Goal: Task Accomplishment & Management: Manage account settings

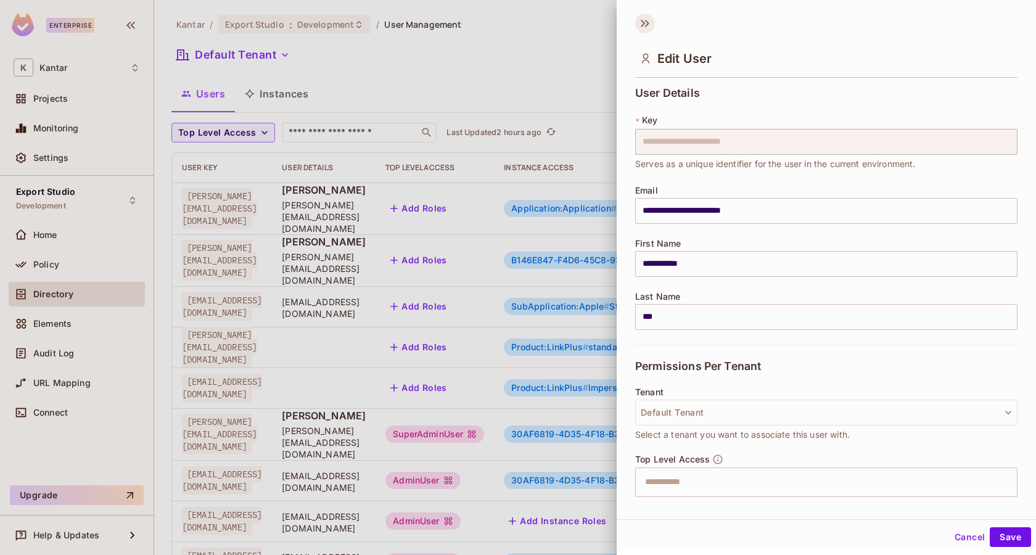
click at [641, 31] on icon at bounding box center [645, 24] width 20 height 20
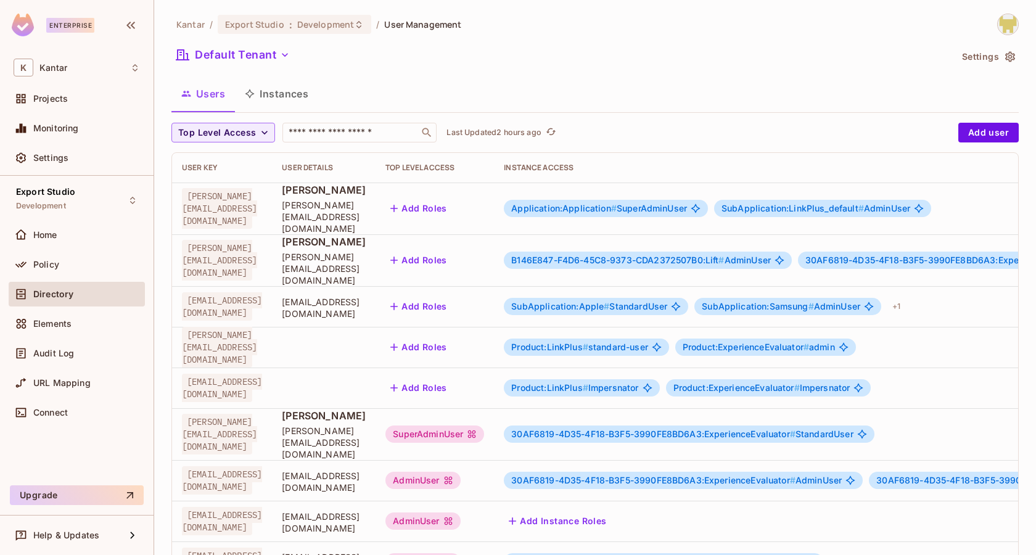
click at [981, 51] on button "Settings" at bounding box center [988, 57] width 62 height 20
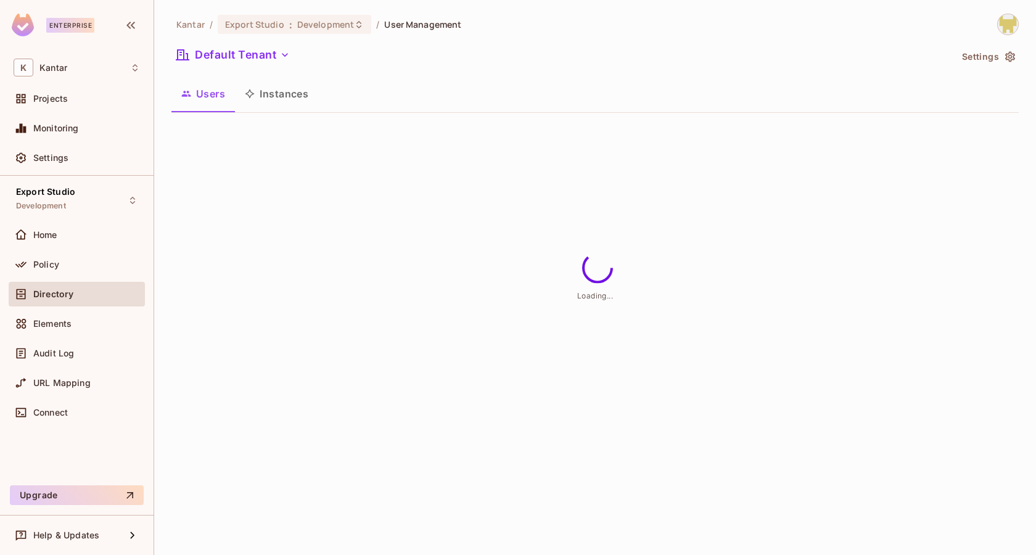
click at [1015, 17] on img at bounding box center [1008, 24] width 20 height 20
click at [975, 85] on span "Copy Environment Key" at bounding box center [969, 86] width 91 height 12
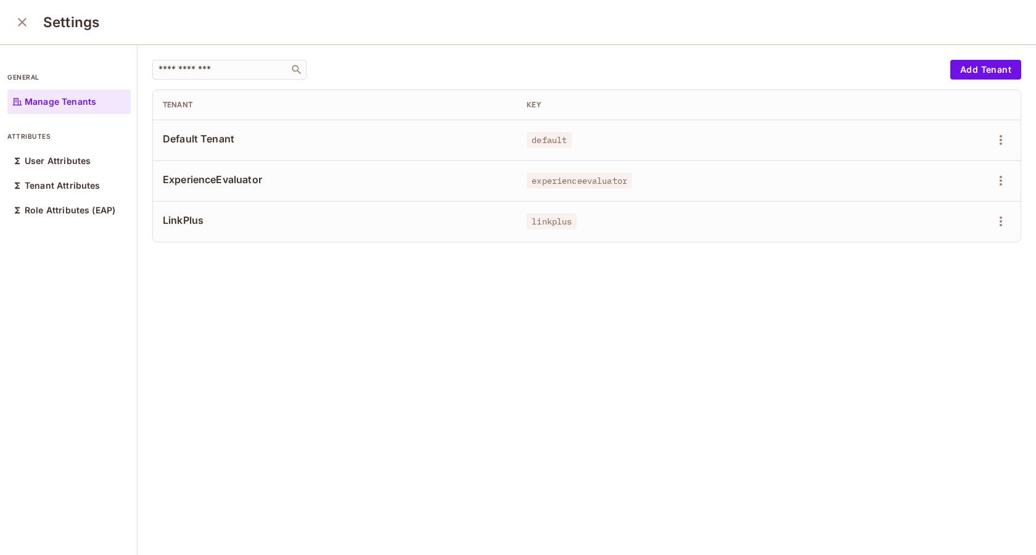
click at [18, 15] on icon "close" at bounding box center [22, 22] width 15 height 15
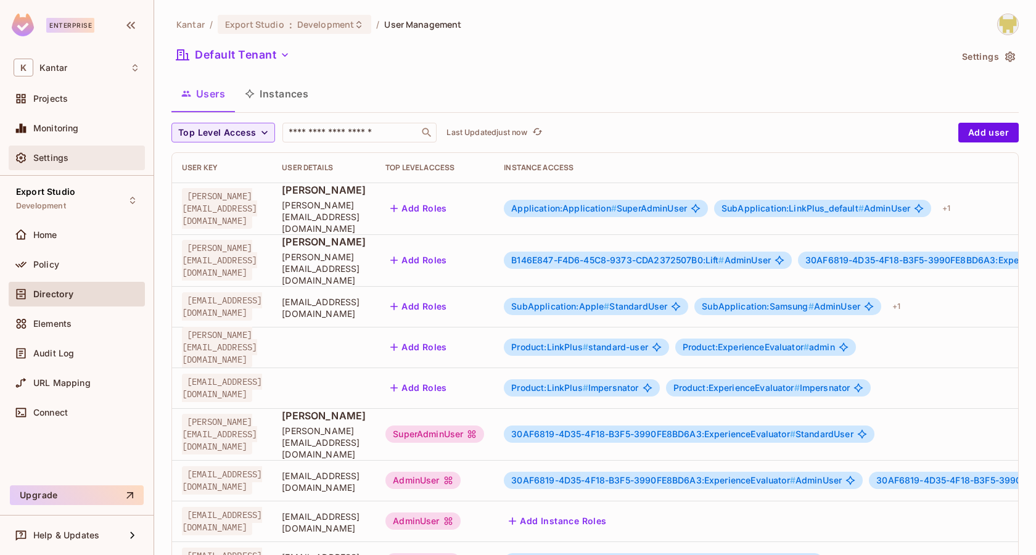
click at [73, 161] on div "Settings" at bounding box center [86, 158] width 107 height 10
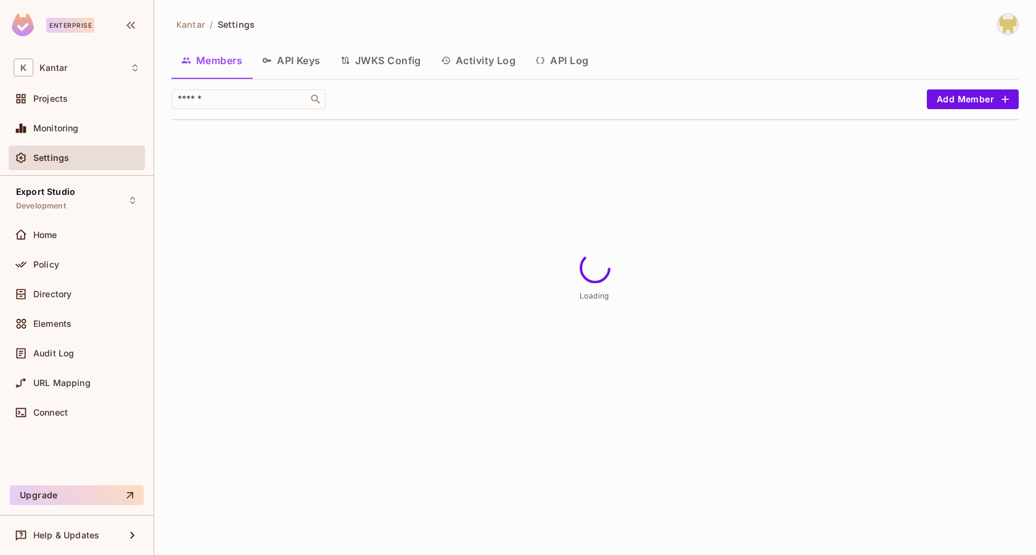
click at [306, 58] on button "API Keys" at bounding box center [291, 60] width 78 height 31
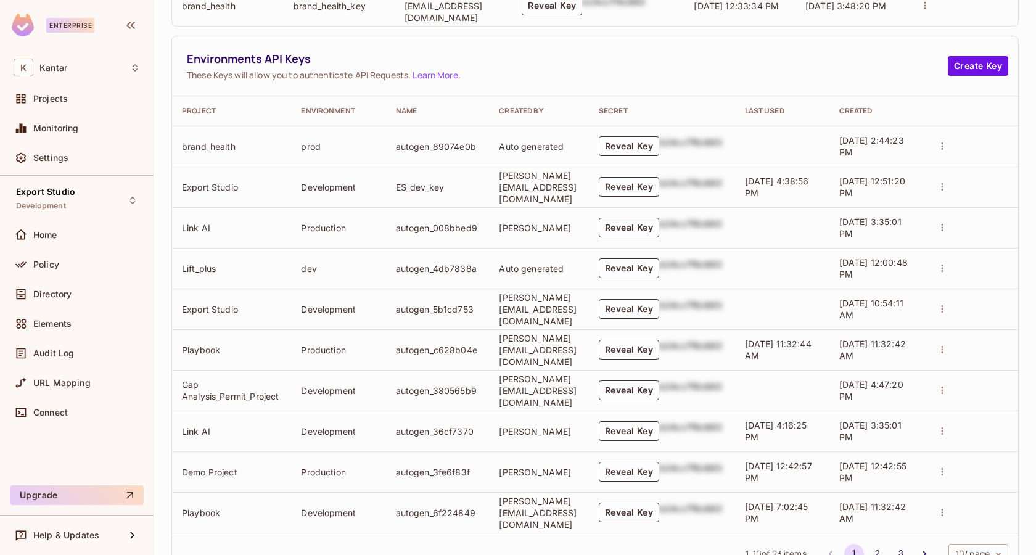
scroll to position [591, 0]
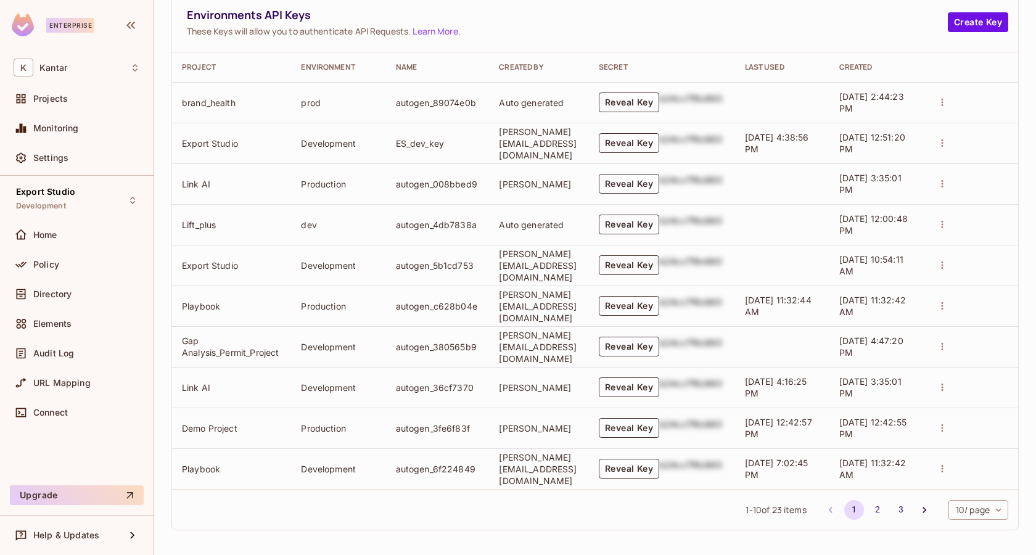
click at [642, 261] on button "Reveal Key" at bounding box center [629, 265] width 60 height 20
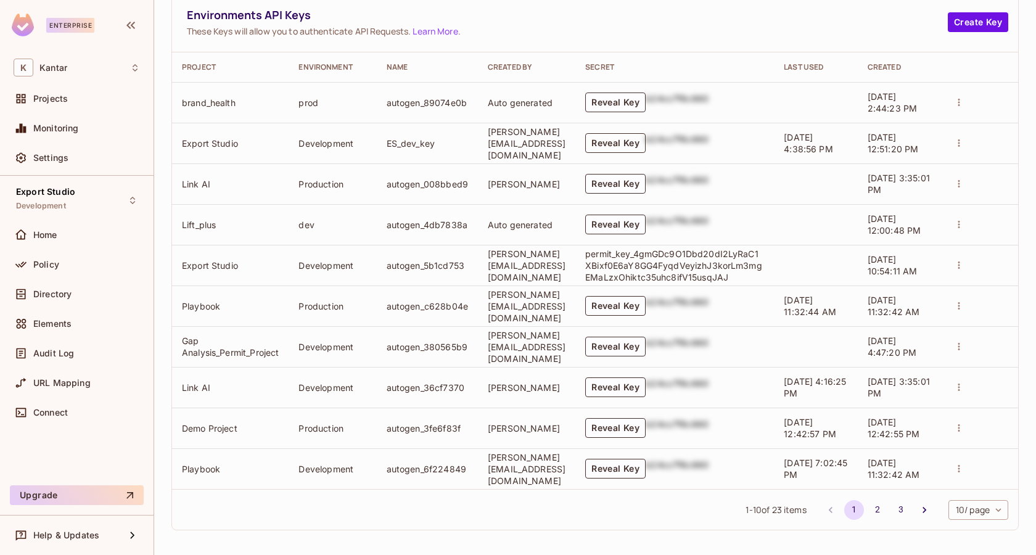
click at [629, 137] on button "Reveal Key" at bounding box center [615, 143] width 60 height 20
drag, startPoint x: 616, startPoint y: 130, endPoint x: 775, endPoint y: 157, distance: 161.3
click at [774, 157] on td "permit_key_Gd65OFWr6yt4c7T8r7jGFrtUZvezojT9aAAIf9gsRRAOA6cZofFvLxprzCRMSSyGPwrI…" at bounding box center [674, 143] width 199 height 41
copy p "permit_key_Gd65OFWr6yt4c7T8r7jGFrtUZvezojT9aAAIf9gsRRAOA6cZofFvLxprzCRMSSyGPwrI…"
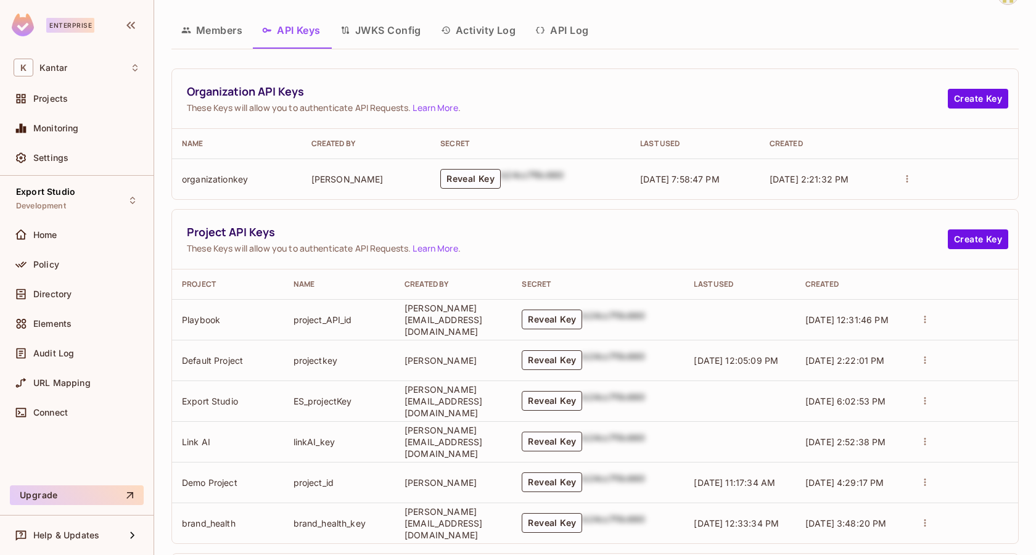
scroll to position [0, 0]
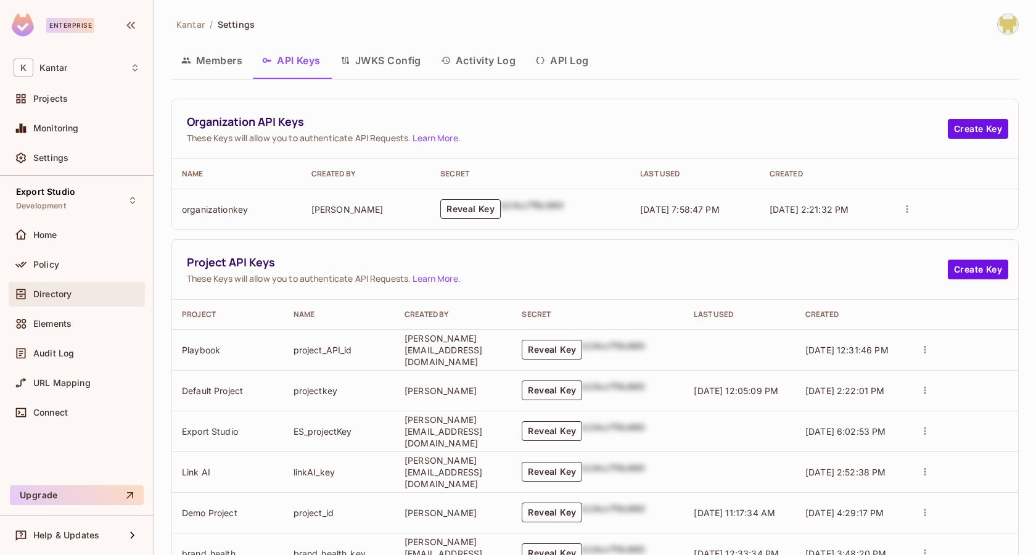
click at [83, 293] on div "Directory" at bounding box center [86, 294] width 107 height 10
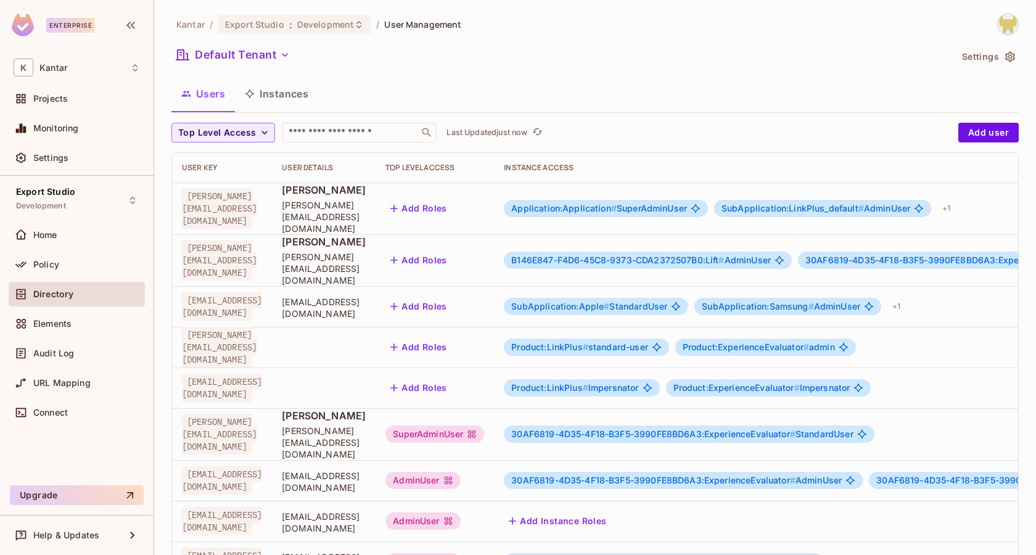
click at [617, 203] on span "Application:Application #" at bounding box center [563, 208] width 105 height 10
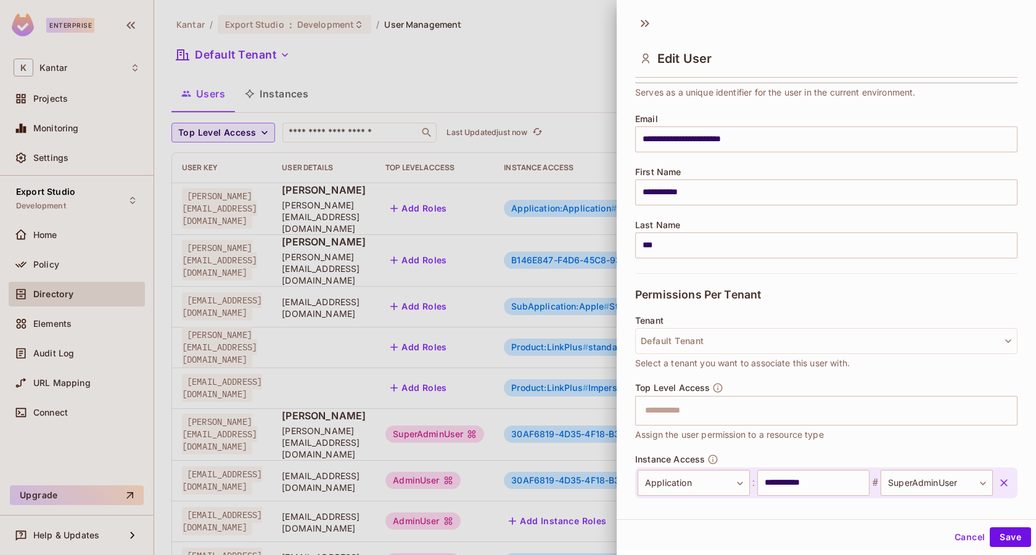
scroll to position [207, 0]
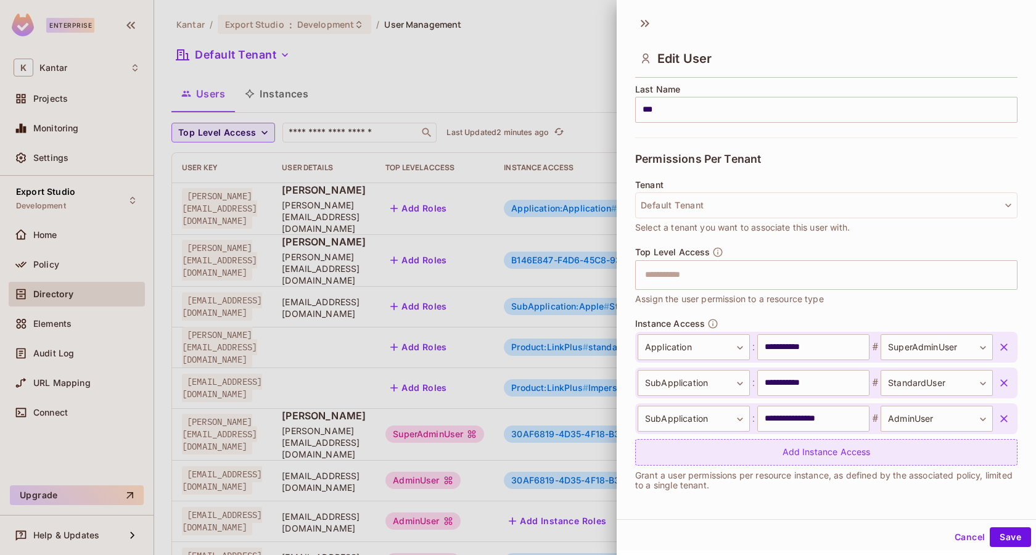
click at [761, 443] on div "Add Instance Access" at bounding box center [826, 452] width 382 height 27
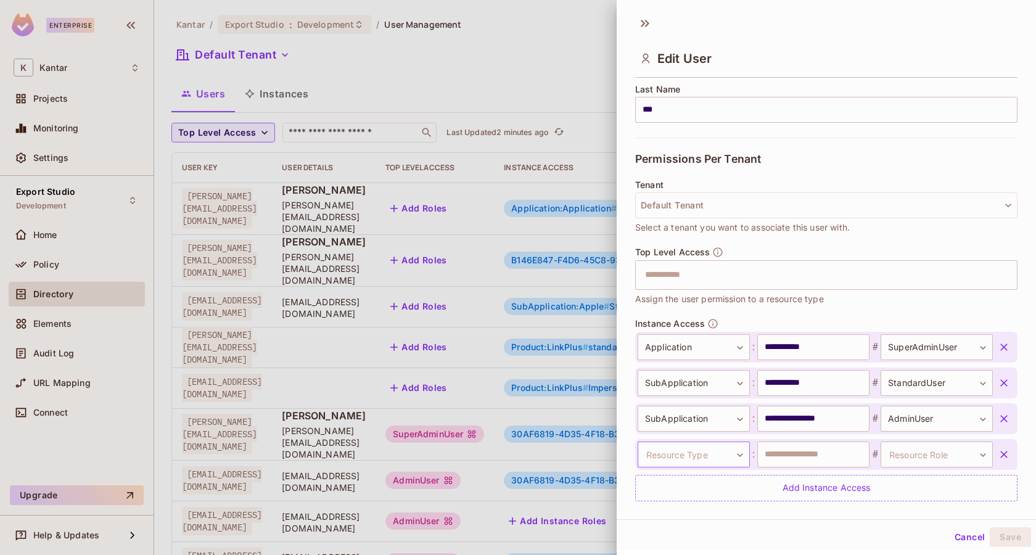
click at [716, 451] on body "Enterprise K Kantar Projects Monitoring Settings Export Studio Development Home…" at bounding box center [518, 277] width 1036 height 555
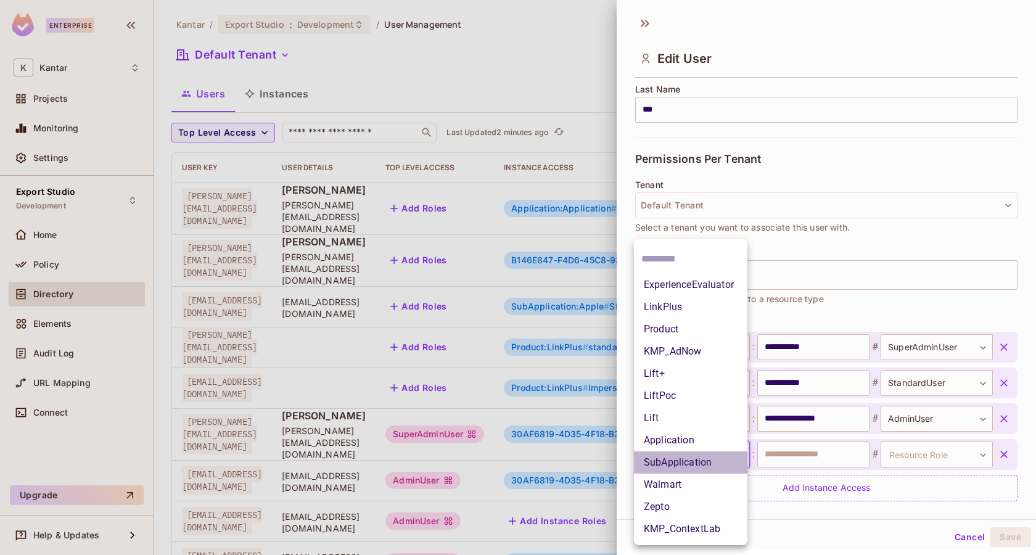
click at [686, 470] on li "SubApplication" at bounding box center [690, 462] width 113 height 22
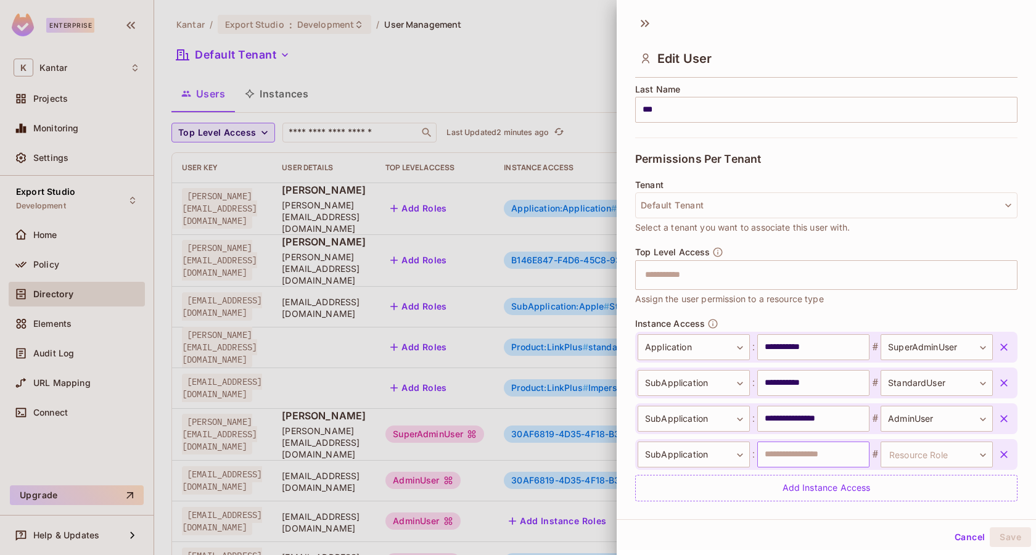
click at [799, 454] on input "text" at bounding box center [813, 454] width 112 height 26
type input "**********"
click at [910, 459] on body "Enterprise K Kantar Projects Monitoring Settings Export Studio Development Home…" at bounding box center [518, 277] width 1036 height 555
click at [922, 525] on li "SuperAdminUser" at bounding box center [933, 529] width 113 height 22
click at [1012, 533] on button "Save" at bounding box center [1009, 537] width 41 height 20
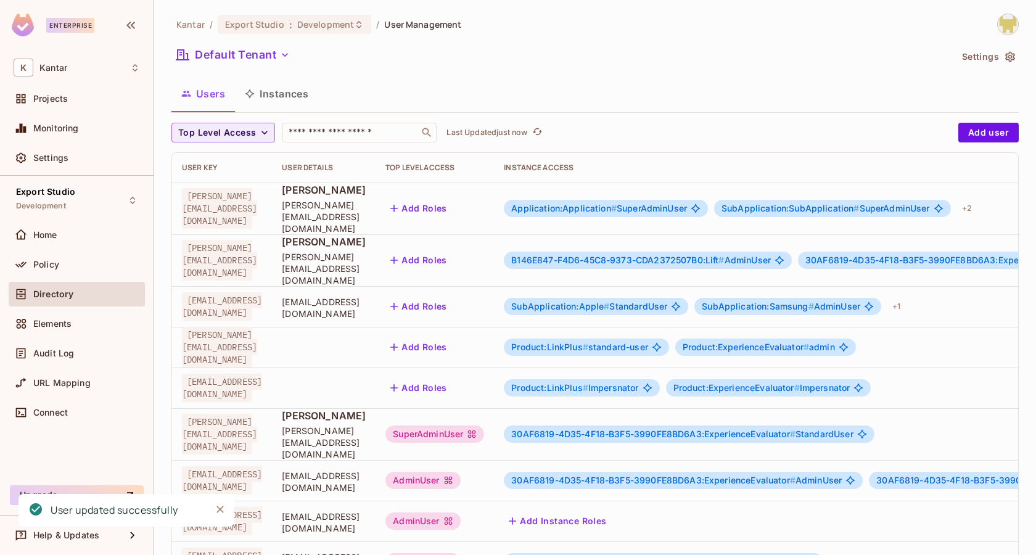
click at [617, 203] on span "Application:Application #" at bounding box center [563, 208] width 105 height 10
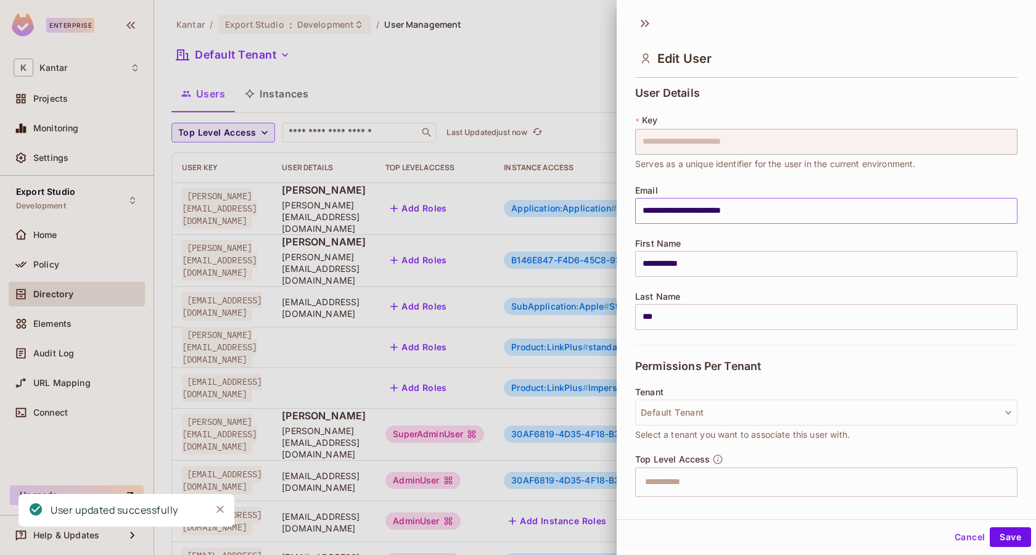
scroll to position [243, 0]
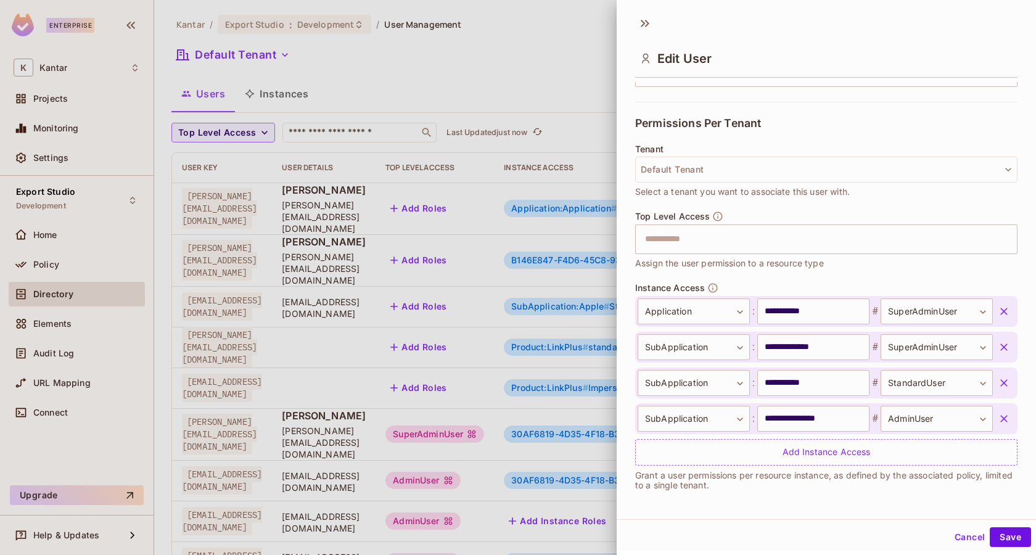
click at [1006, 381] on icon "button" at bounding box center [1004, 383] width 12 height 12
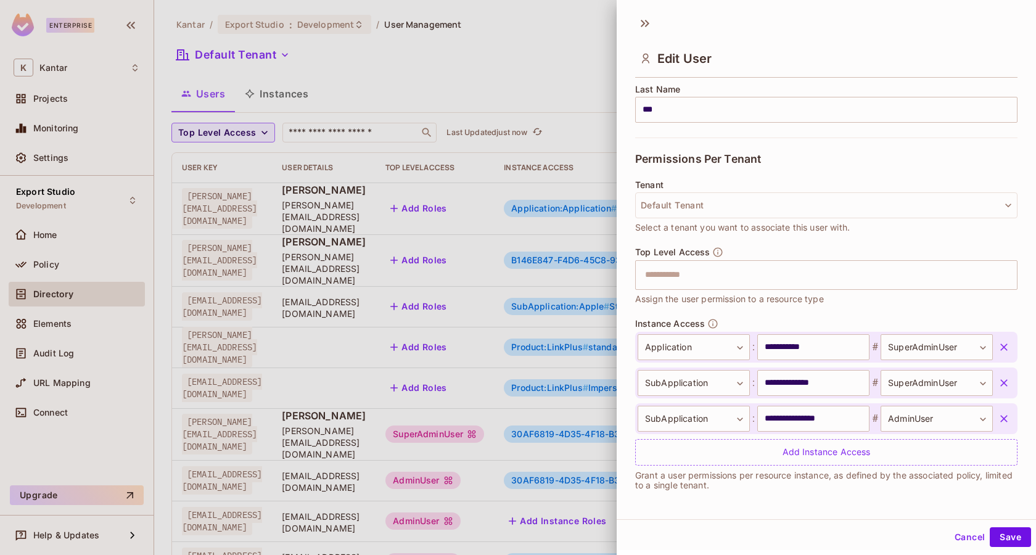
click at [1004, 417] on icon "button" at bounding box center [1003, 418] width 7 height 7
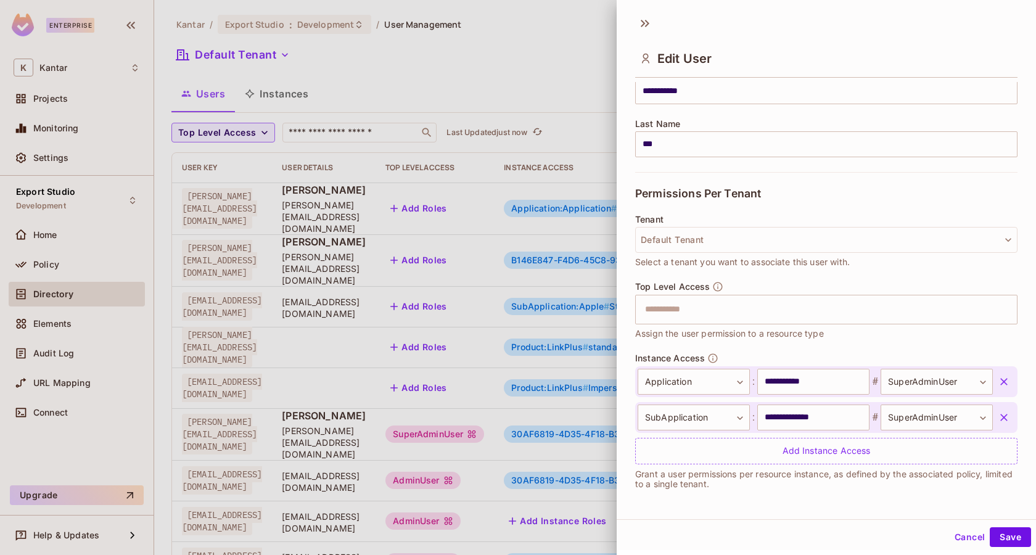
scroll to position [171, 0]
click at [1007, 542] on button "Save" at bounding box center [1009, 537] width 41 height 20
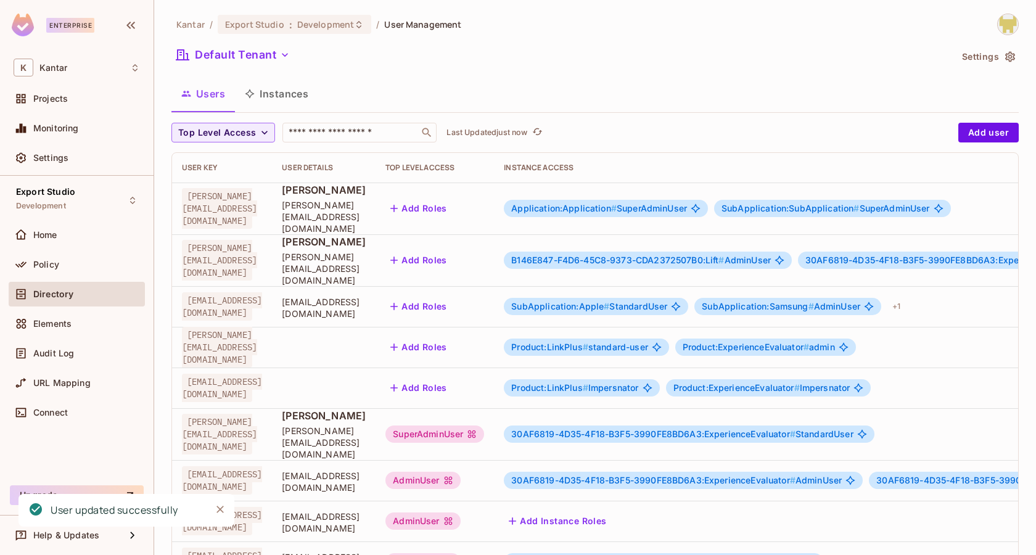
click at [617, 207] on span "Application:Application #" at bounding box center [563, 208] width 105 height 10
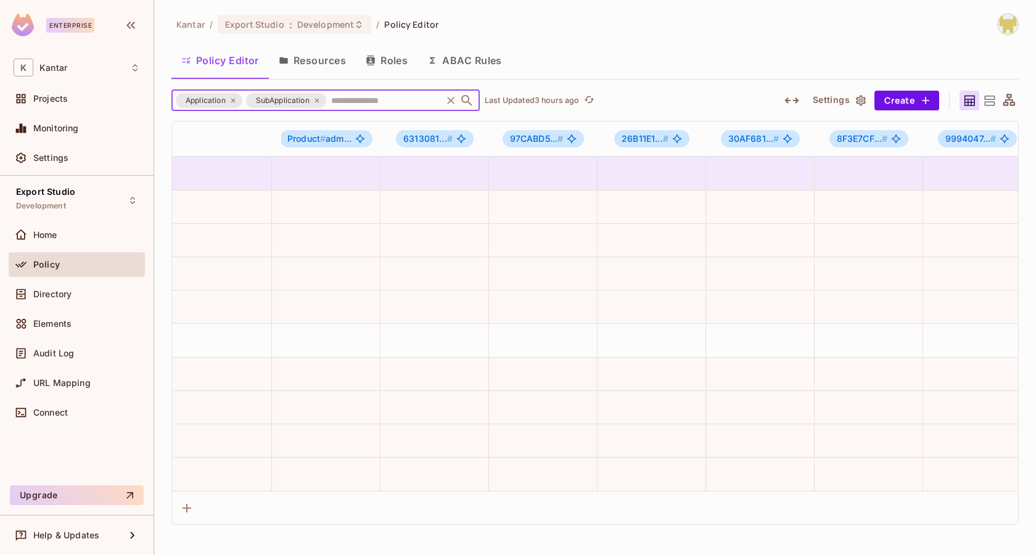
scroll to position [0, 588]
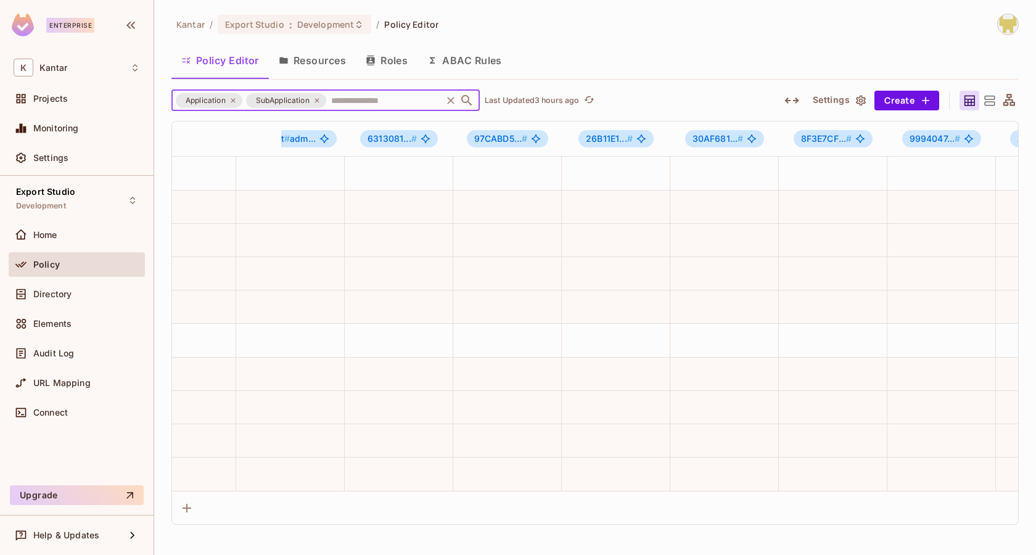
click at [409, 24] on span "Policy Editor" at bounding box center [411, 24] width 54 height 12
click at [390, 62] on button "Roles" at bounding box center [387, 60] width 62 height 31
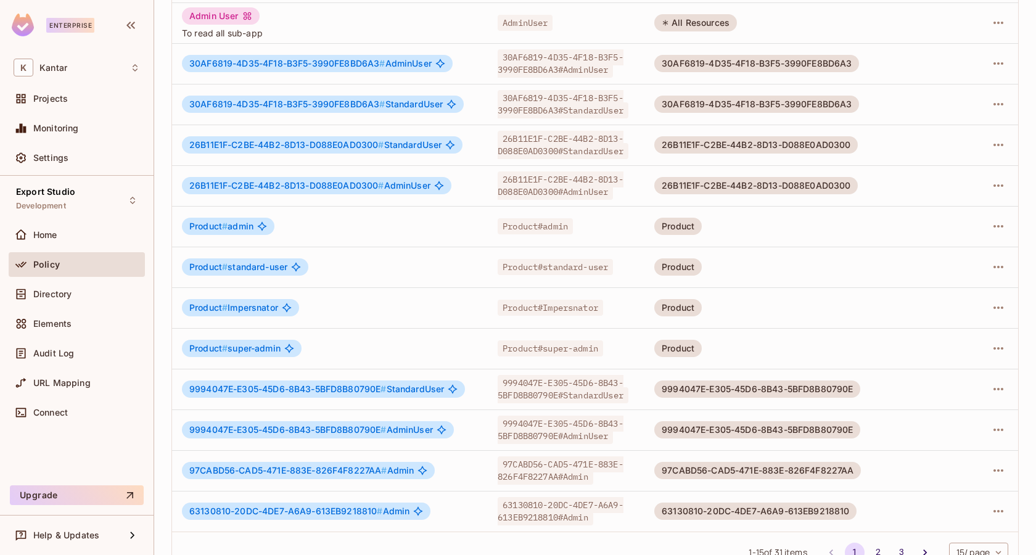
scroll to position [255, 0]
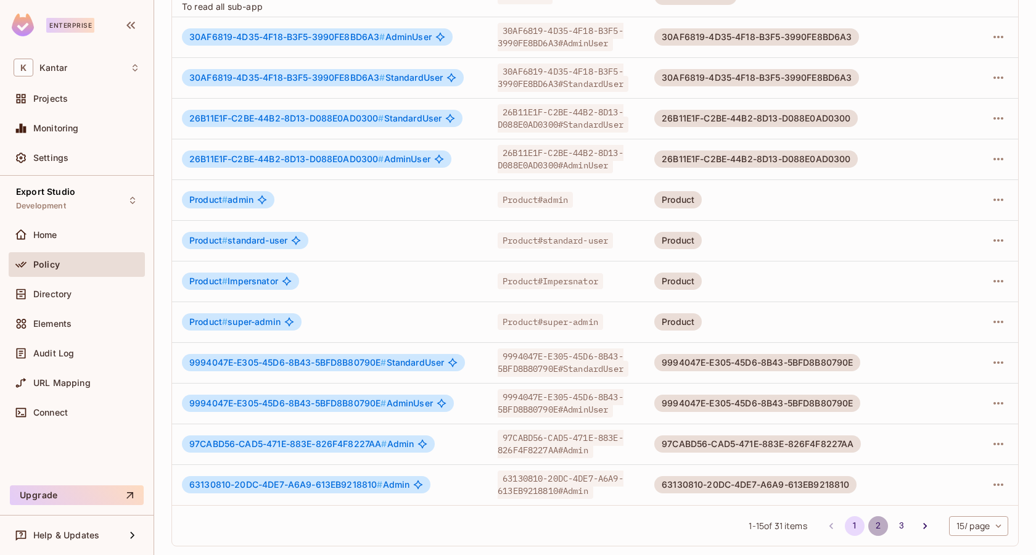
click at [879, 525] on button "2" at bounding box center [878, 526] width 20 height 20
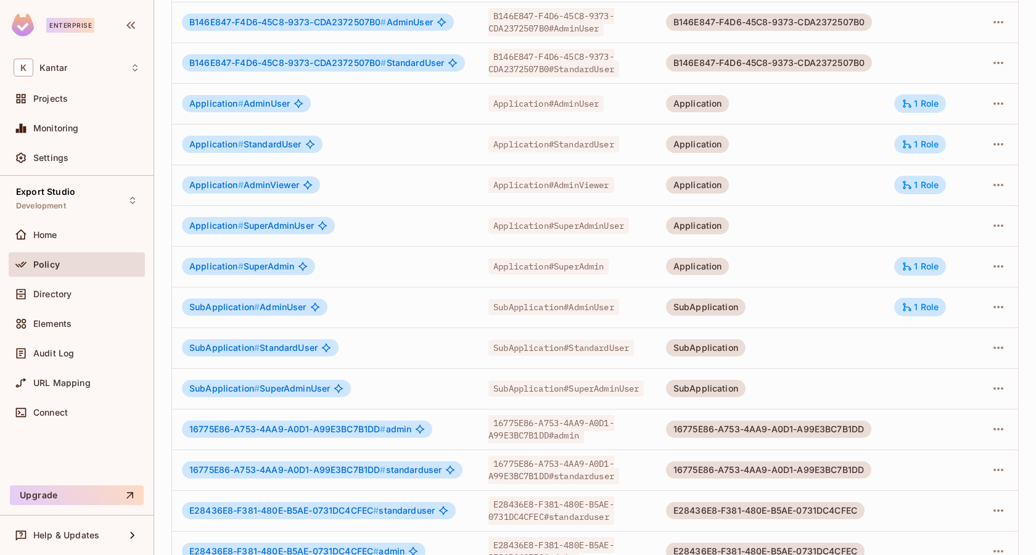
scroll to position [168, 0]
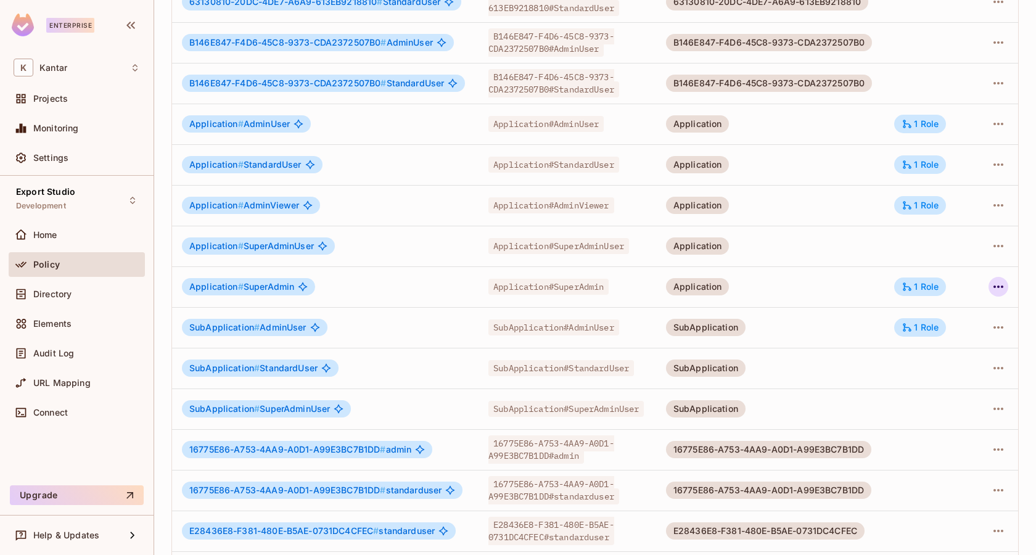
click at [999, 289] on icon "button" at bounding box center [998, 286] width 15 height 15
click at [962, 369] on div "Delete Role" at bounding box center [948, 369] width 47 height 12
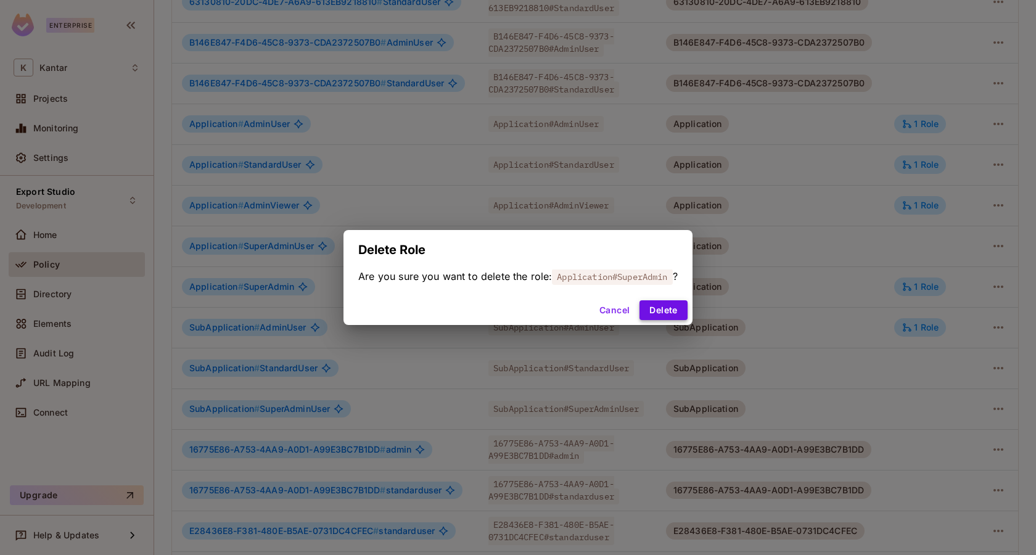
click at [670, 309] on button "Delete" at bounding box center [662, 310] width 47 height 20
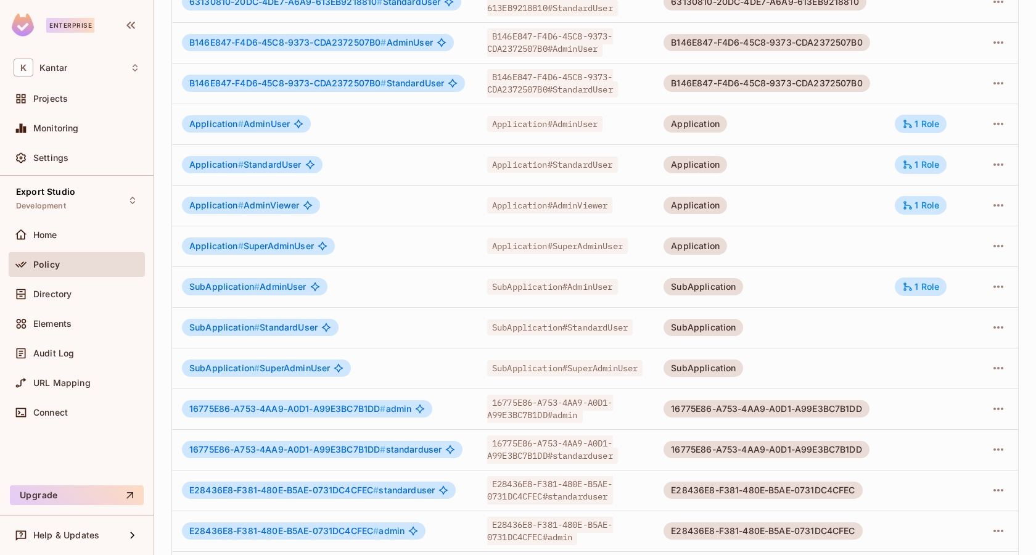
click at [987, 371] on td at bounding box center [998, 368] width 40 height 41
click at [995, 369] on icon "button" at bounding box center [998, 368] width 15 height 15
click at [929, 399] on div "Edit Role" at bounding box center [943, 396] width 37 height 12
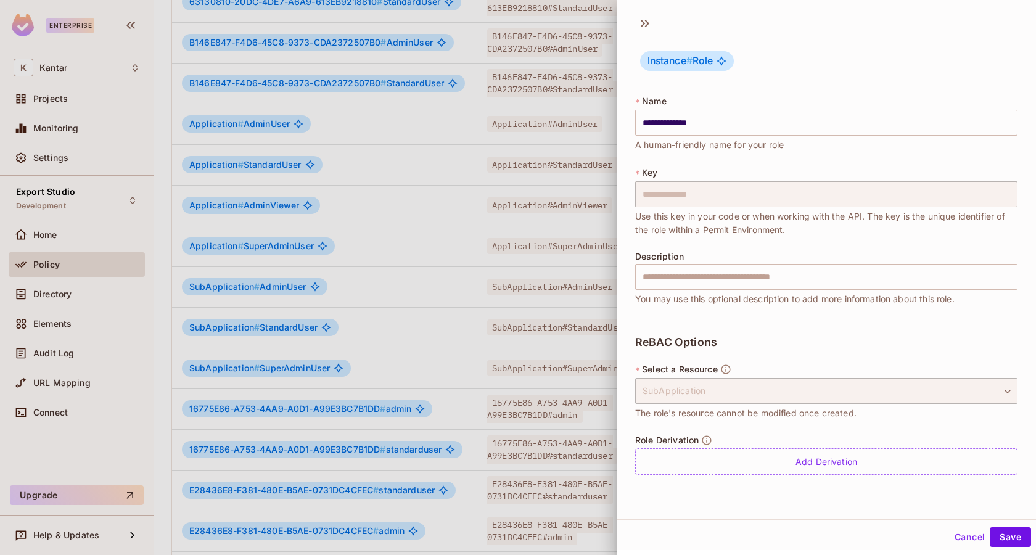
scroll to position [1, 0]
click at [854, 441] on div "Role Derivation Add Derivation" at bounding box center [826, 453] width 382 height 40
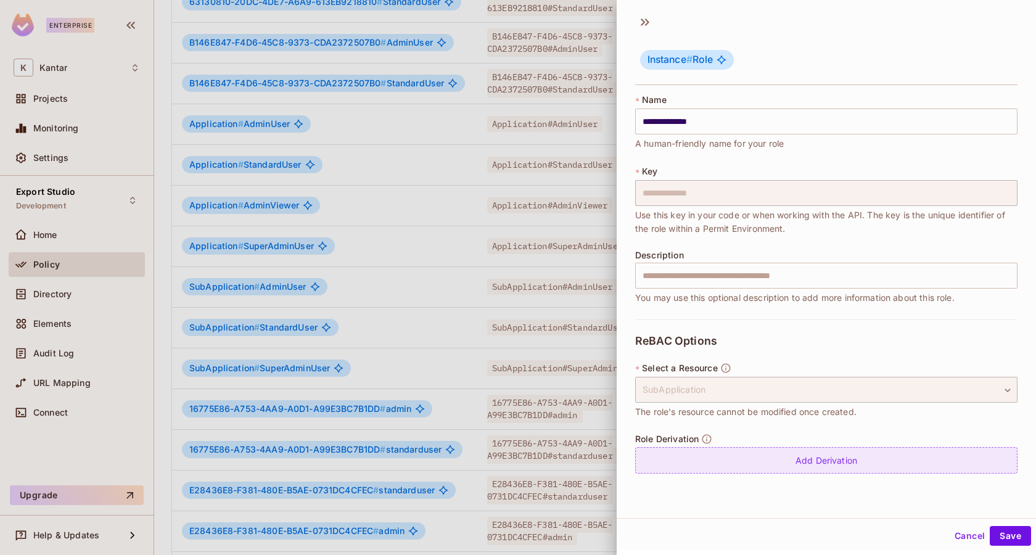
click at [836, 455] on div "Add Derivation" at bounding box center [826, 460] width 382 height 27
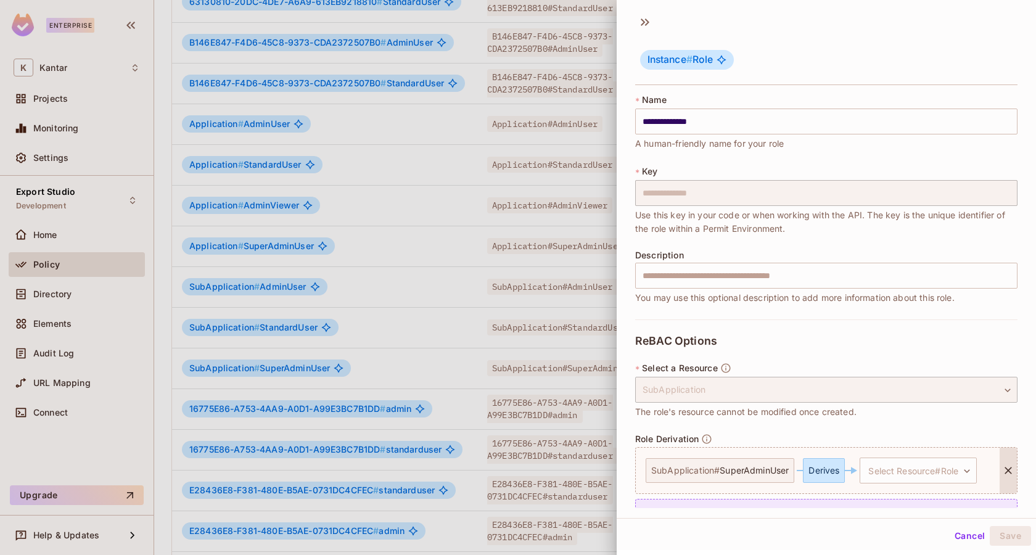
scroll to position [31, 0]
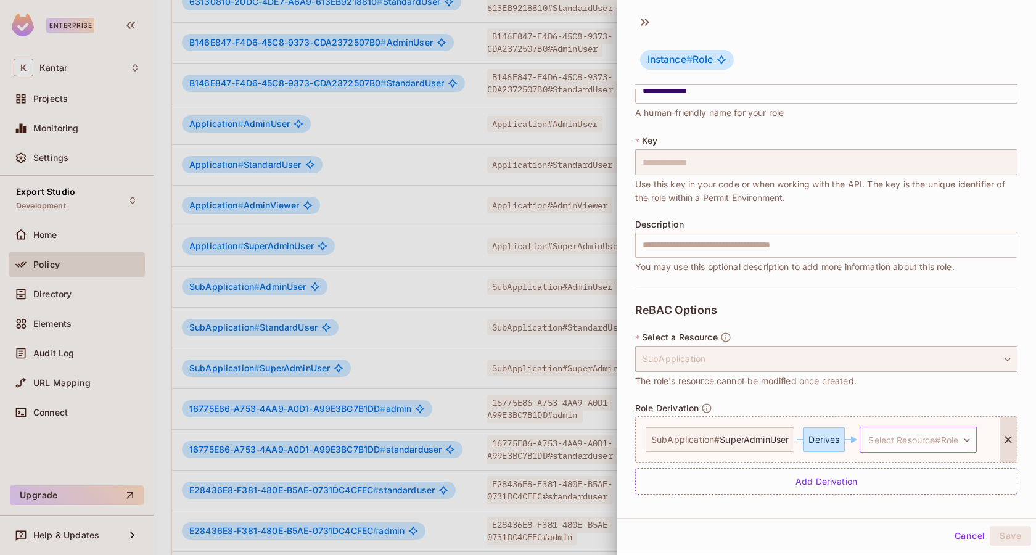
click at [915, 437] on body "Enterprise K Kantar Projects Monitoring Settings Export Studio Development Home…" at bounding box center [518, 277] width 1036 height 555
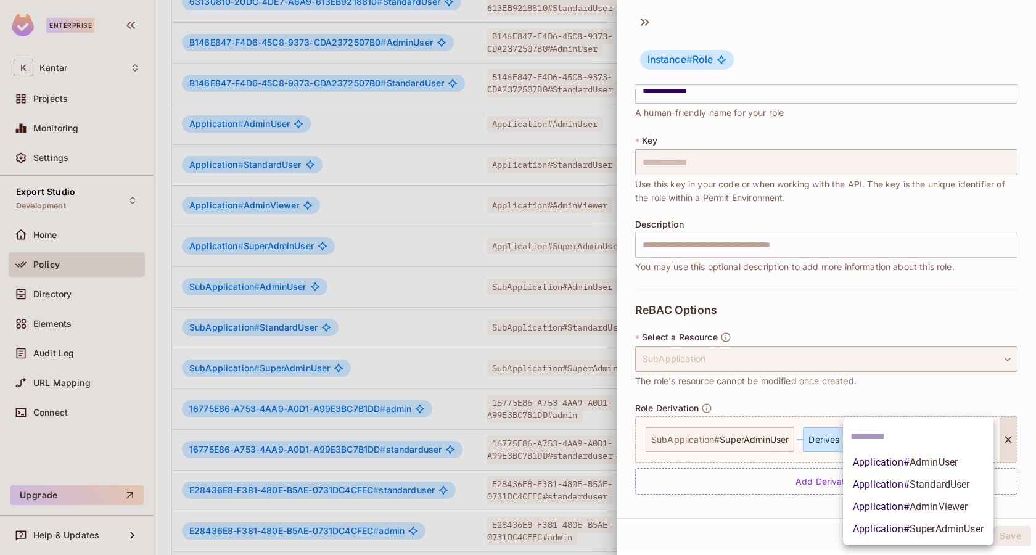
click at [903, 523] on span "Application # SuperAdminUser" at bounding box center [918, 529] width 131 height 15
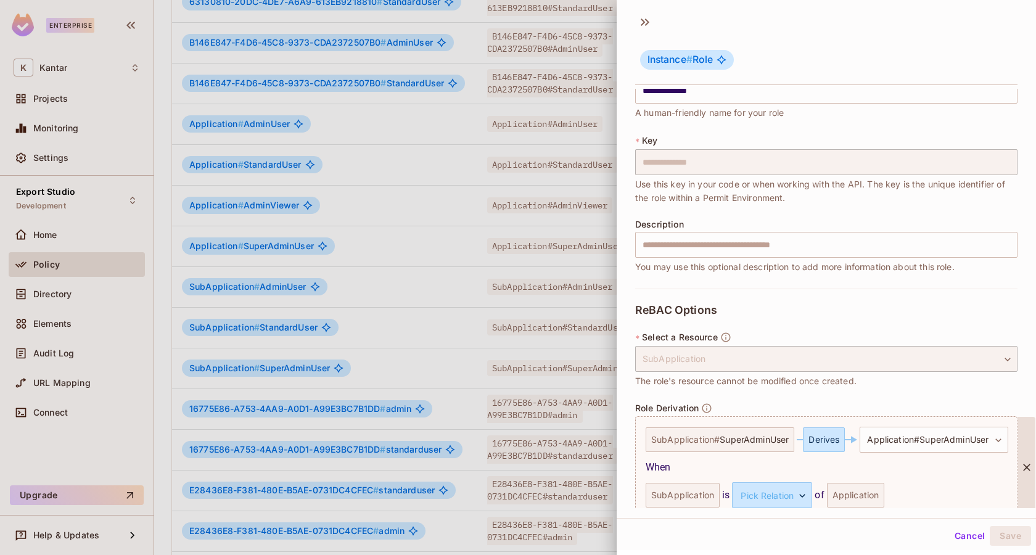
scroll to position [86, 0]
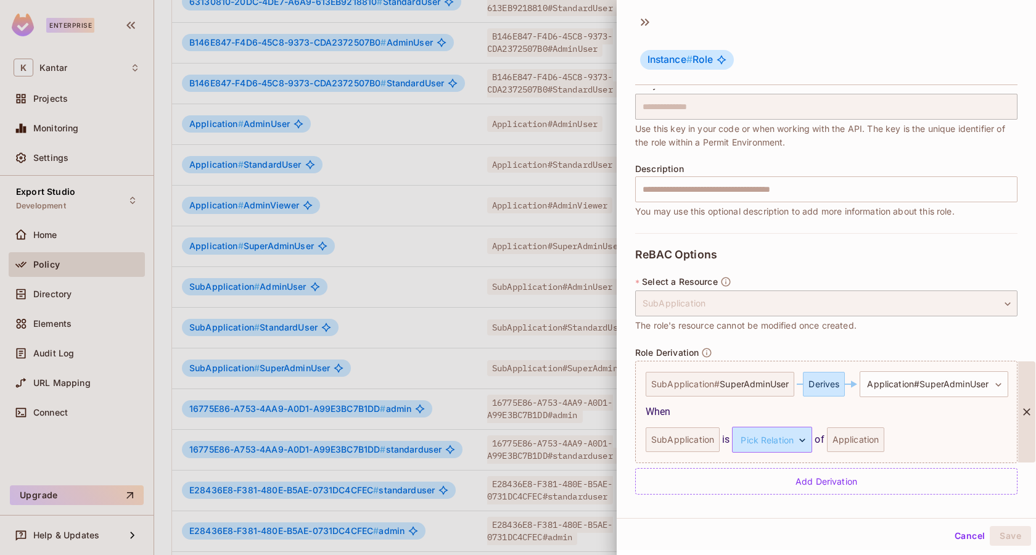
click at [785, 435] on body "Enterprise K Kantar Projects Monitoring Settings Export Studio Development Home…" at bounding box center [518, 277] width 1036 height 555
click at [742, 493] on li "childd" at bounding box center [767, 497] width 113 height 22
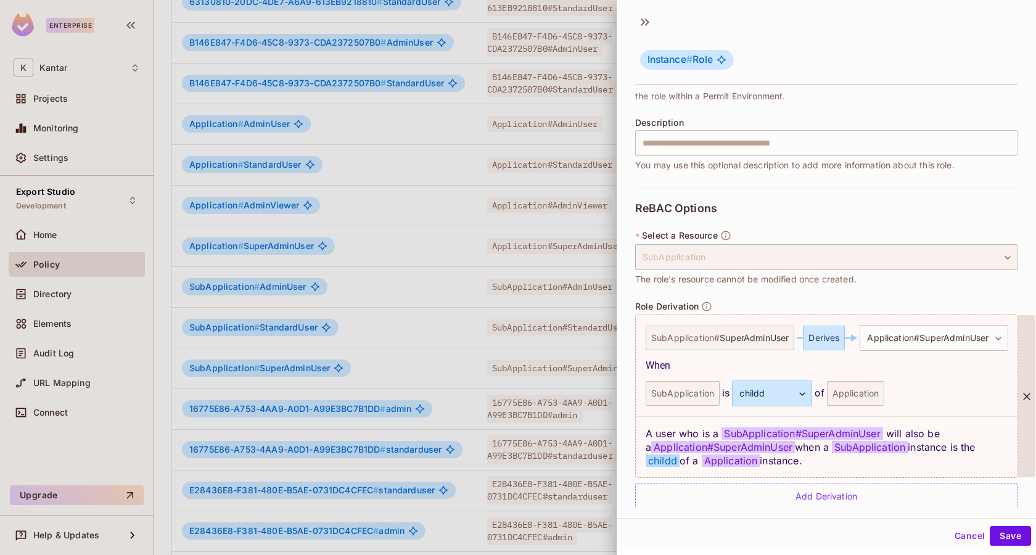
scroll to position [147, 0]
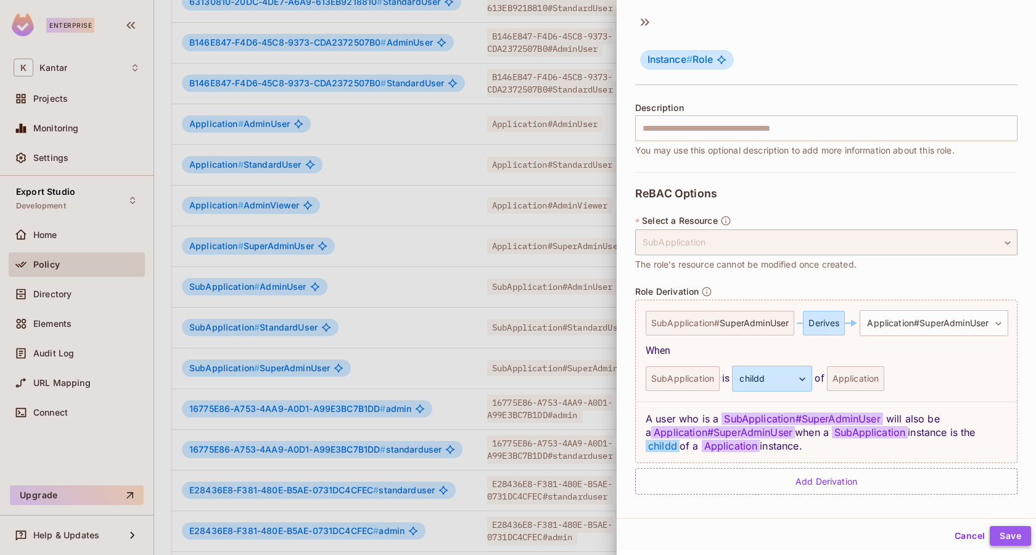
click at [1000, 533] on button "Save" at bounding box center [1009, 536] width 41 height 20
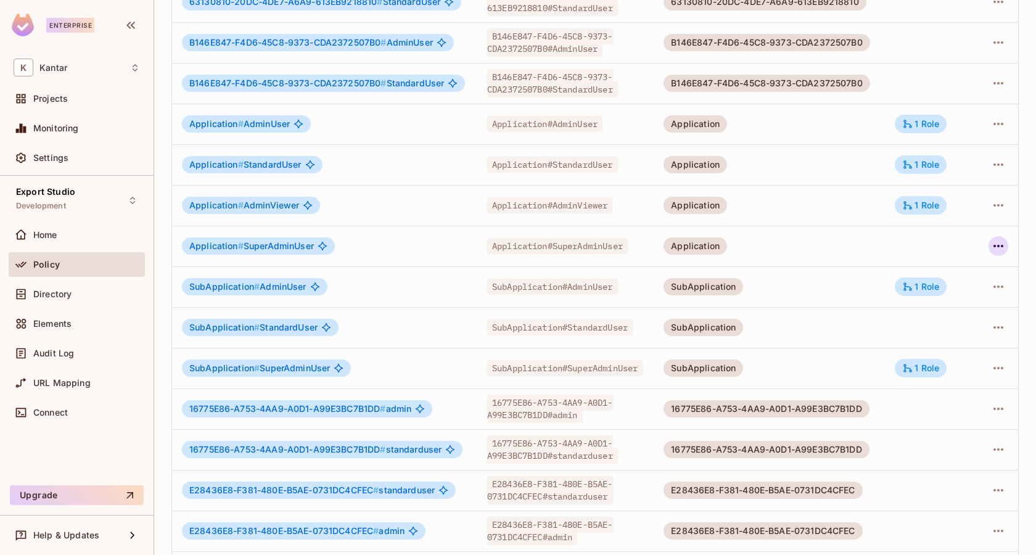
click at [989, 246] on button "button" at bounding box center [998, 246] width 20 height 20
click at [938, 277] on div "Edit Role" at bounding box center [943, 274] width 37 height 12
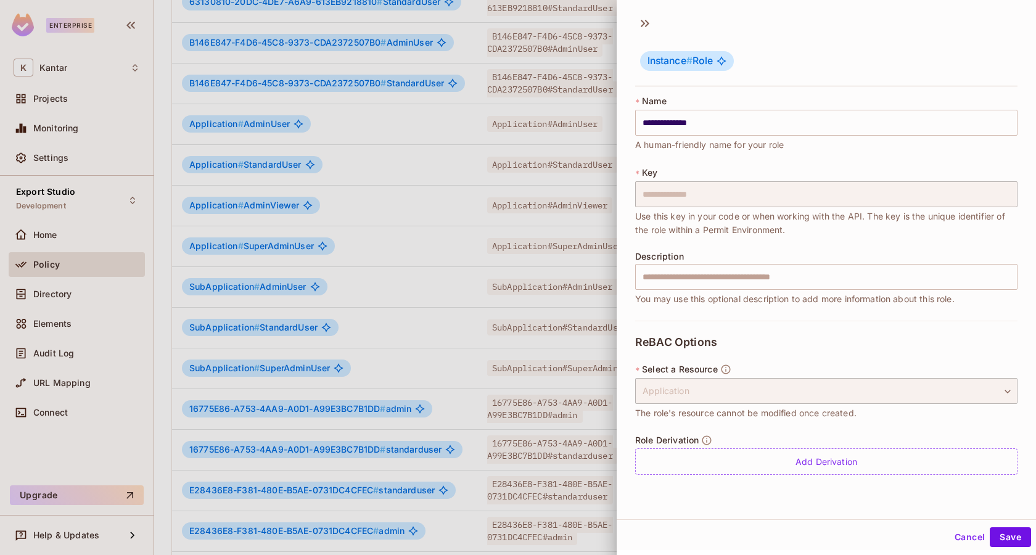
scroll to position [1, 0]
click at [822, 473] on div "**********" at bounding box center [826, 403] width 382 height 169
click at [824, 473] on div "**********" at bounding box center [826, 403] width 382 height 169
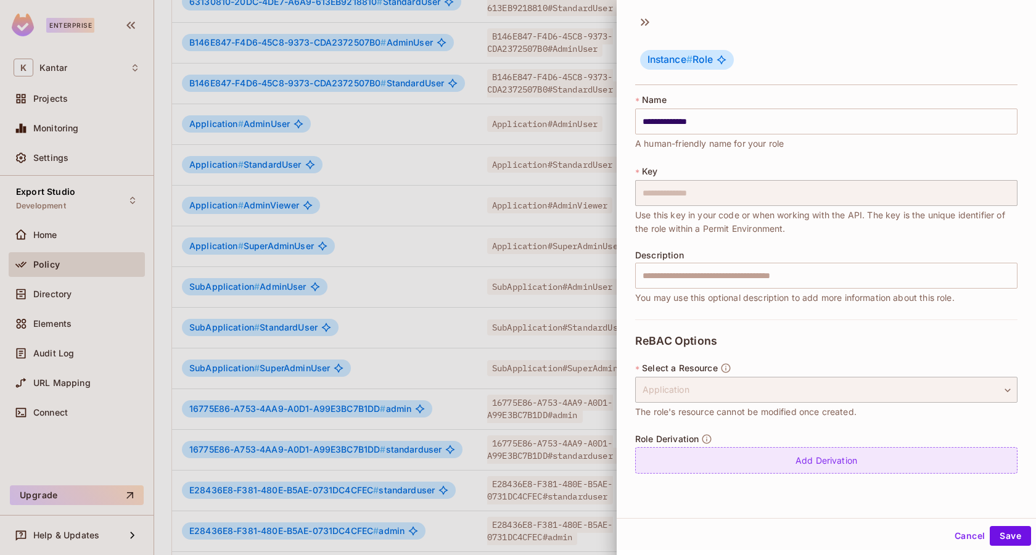
click at [829, 472] on div "Add Derivation" at bounding box center [826, 460] width 382 height 27
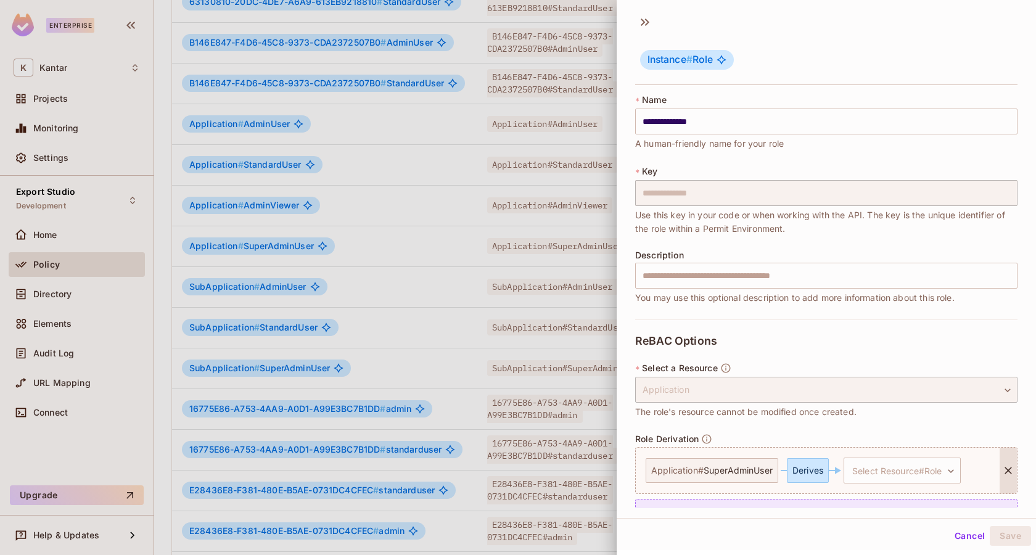
scroll to position [31, 0]
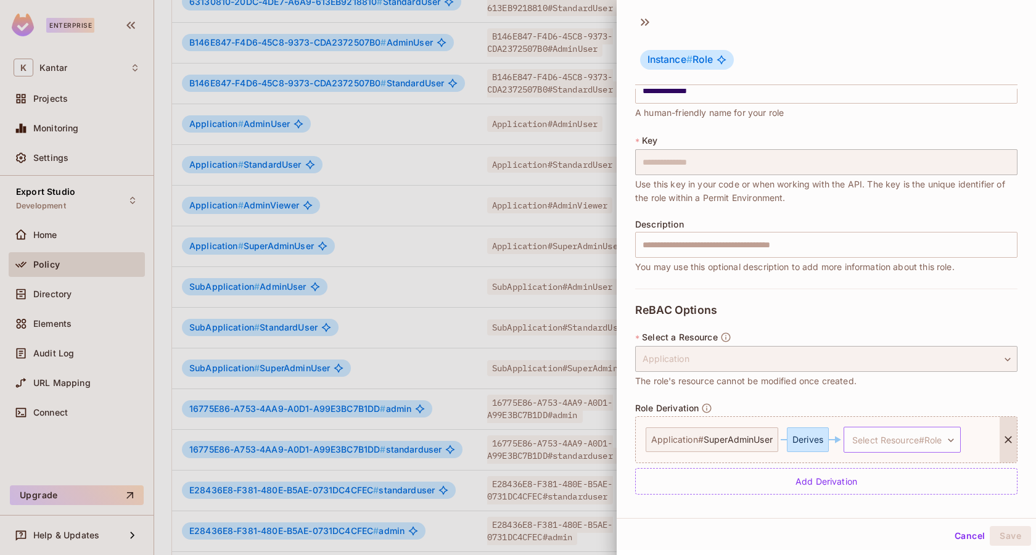
click at [874, 440] on body "Enterprise K Kantar Projects Monitoring Settings Export Studio Development Home…" at bounding box center [518, 277] width 1036 height 555
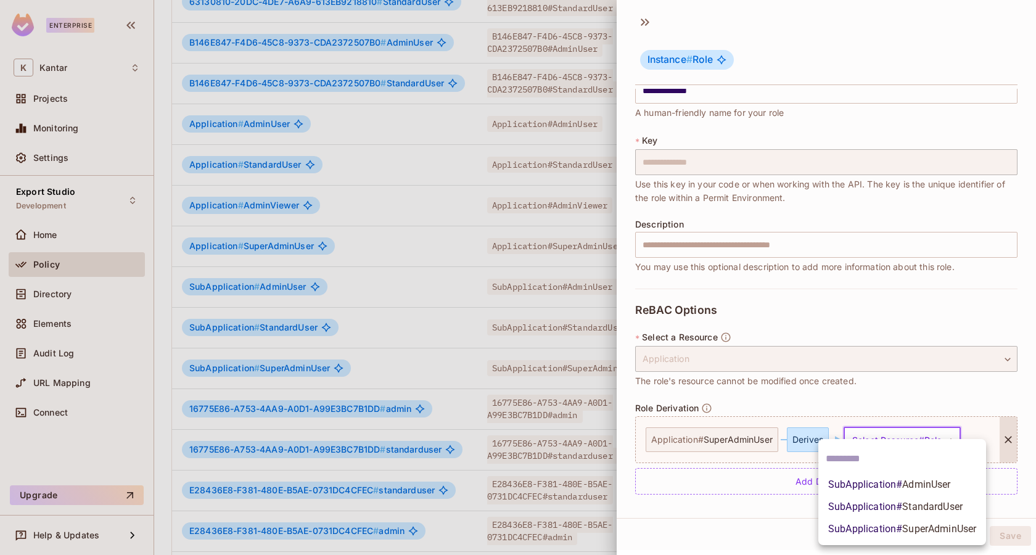
click at [882, 527] on span "SubApplication # SuperAdminUser" at bounding box center [902, 529] width 148 height 15
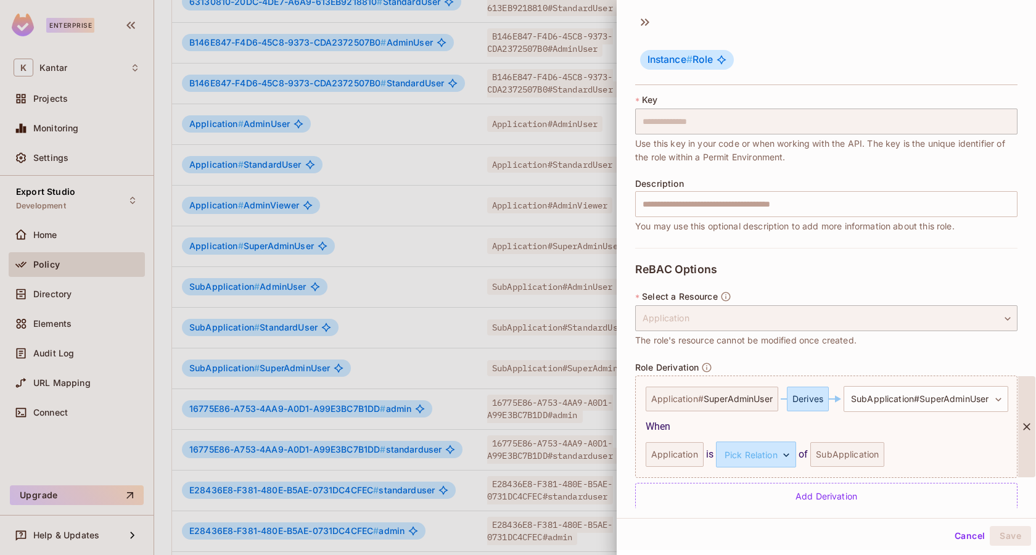
scroll to position [86, 0]
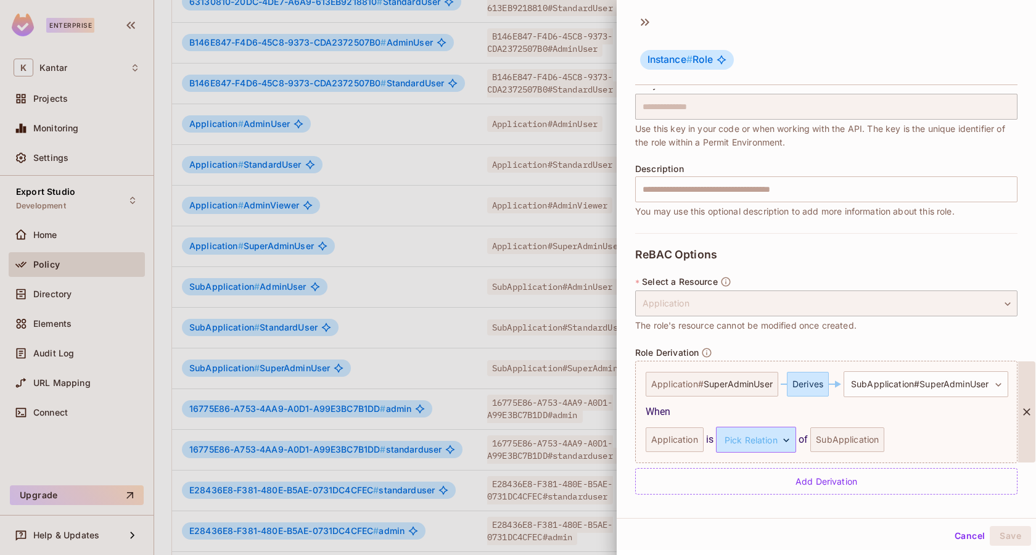
click at [785, 437] on body "Enterprise K Kantar Projects Monitoring Settings Export Studio Development Home…" at bounding box center [518, 277] width 1036 height 555
click at [770, 506] on li "parent" at bounding box center [752, 497] width 113 height 22
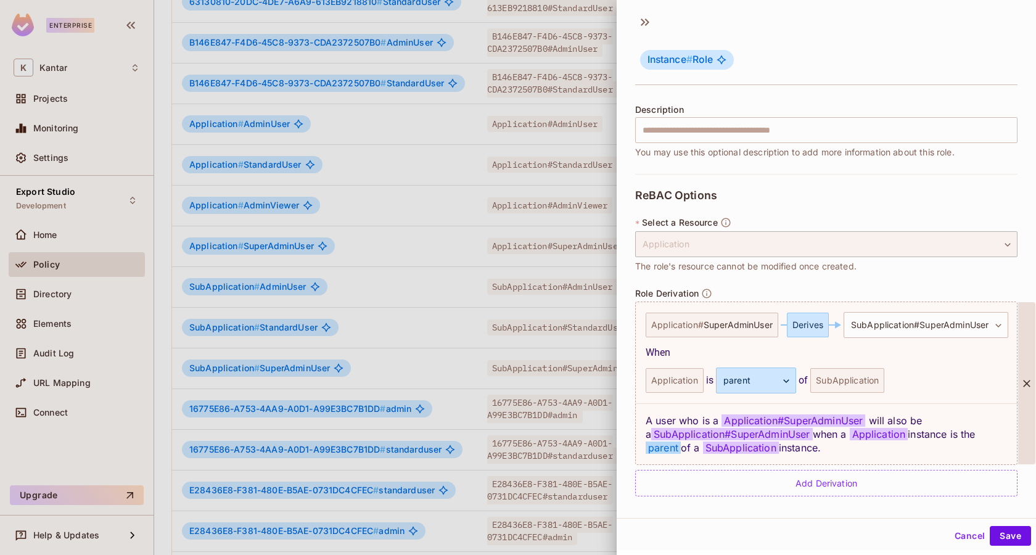
scroll to position [147, 0]
click at [1004, 531] on button "Save" at bounding box center [1009, 536] width 41 height 20
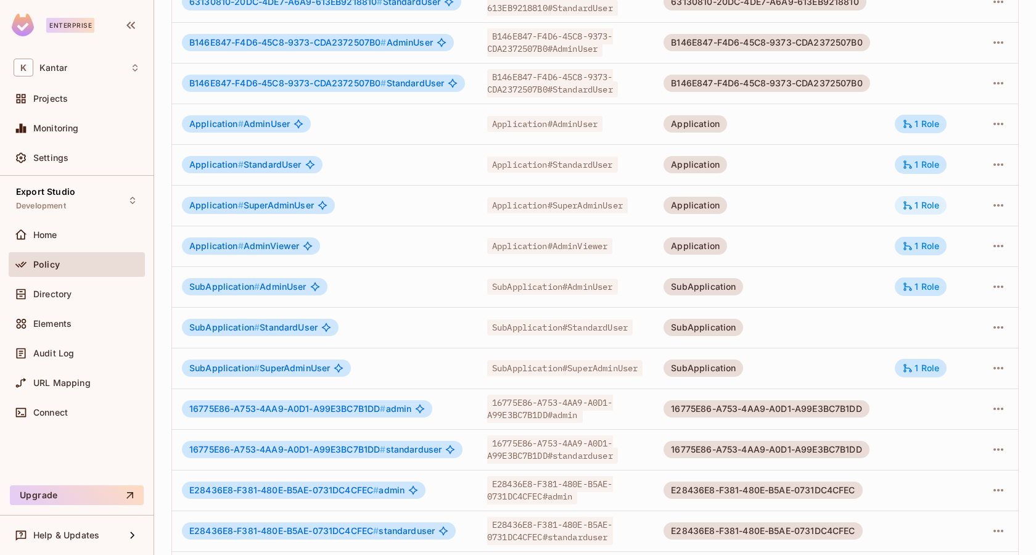
click at [945, 213] on div "1 Role" at bounding box center [921, 205] width 52 height 18
